Goal: Obtain resource: Obtain resource

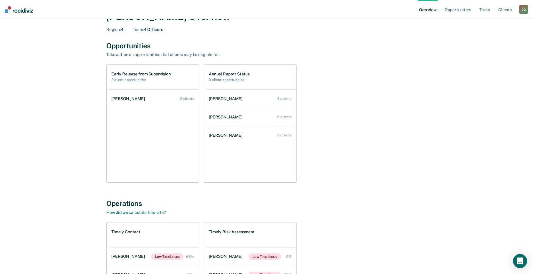
scroll to position [2, 0]
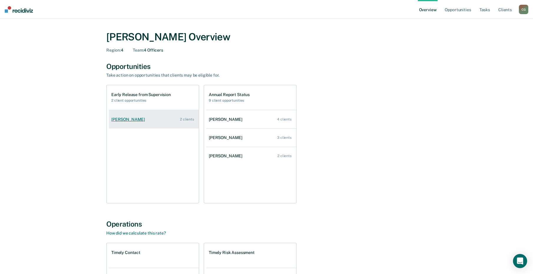
click at [122, 118] on div "[PERSON_NAME]" at bounding box center [129, 119] width 36 height 5
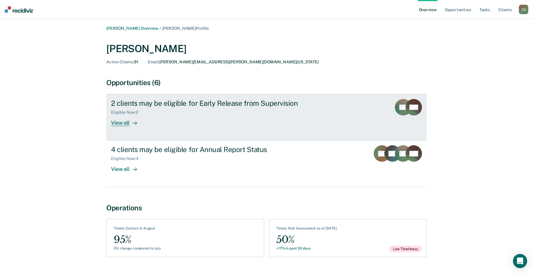
click at [123, 123] on div "View all" at bounding box center [127, 120] width 33 height 11
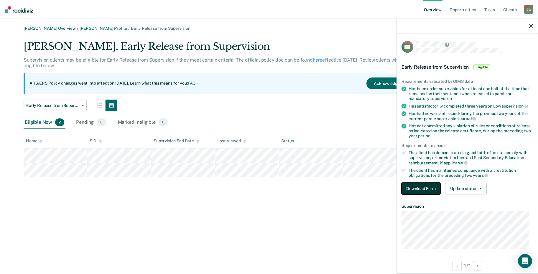
click at [419, 186] on button "Download Form" at bounding box center [420, 189] width 39 height 12
